Goal: Transaction & Acquisition: Obtain resource

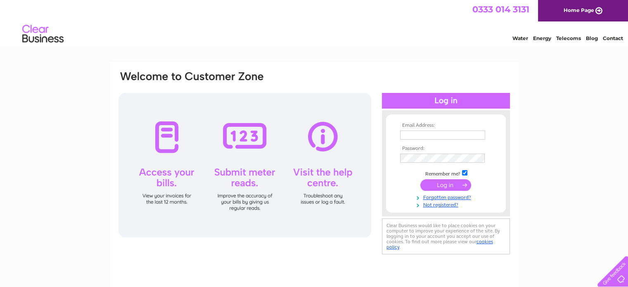
type input "admin@bluesky-learning.uk"
click at [433, 186] on input "submit" at bounding box center [445, 185] width 51 height 12
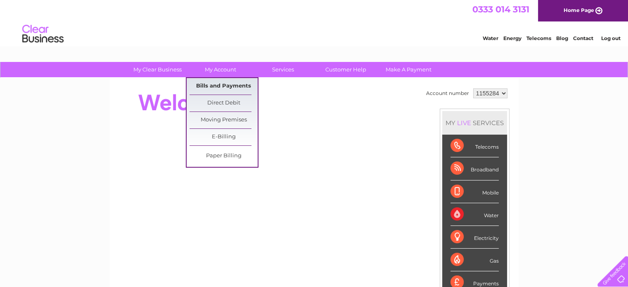
click at [223, 86] on link "Bills and Payments" at bounding box center [223, 86] width 68 height 17
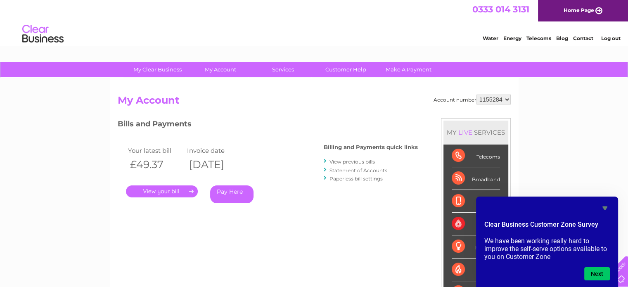
click at [606, 209] on icon "Hide survey" at bounding box center [605, 208] width 10 height 10
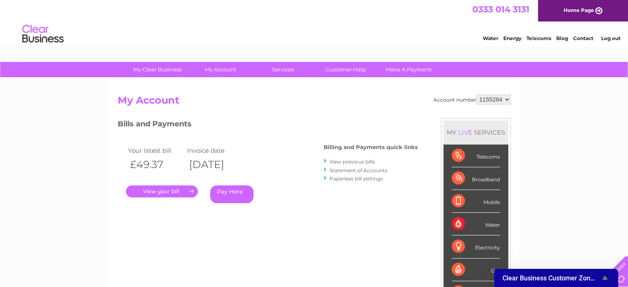
click at [140, 186] on link "." at bounding box center [162, 191] width 72 height 12
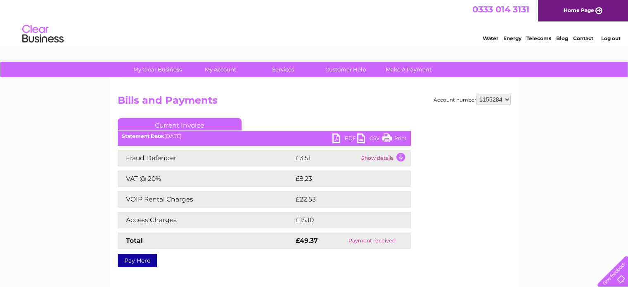
click at [346, 140] on link "PDF" at bounding box center [344, 139] width 25 height 12
